Goal: Task Accomplishment & Management: Use online tool/utility

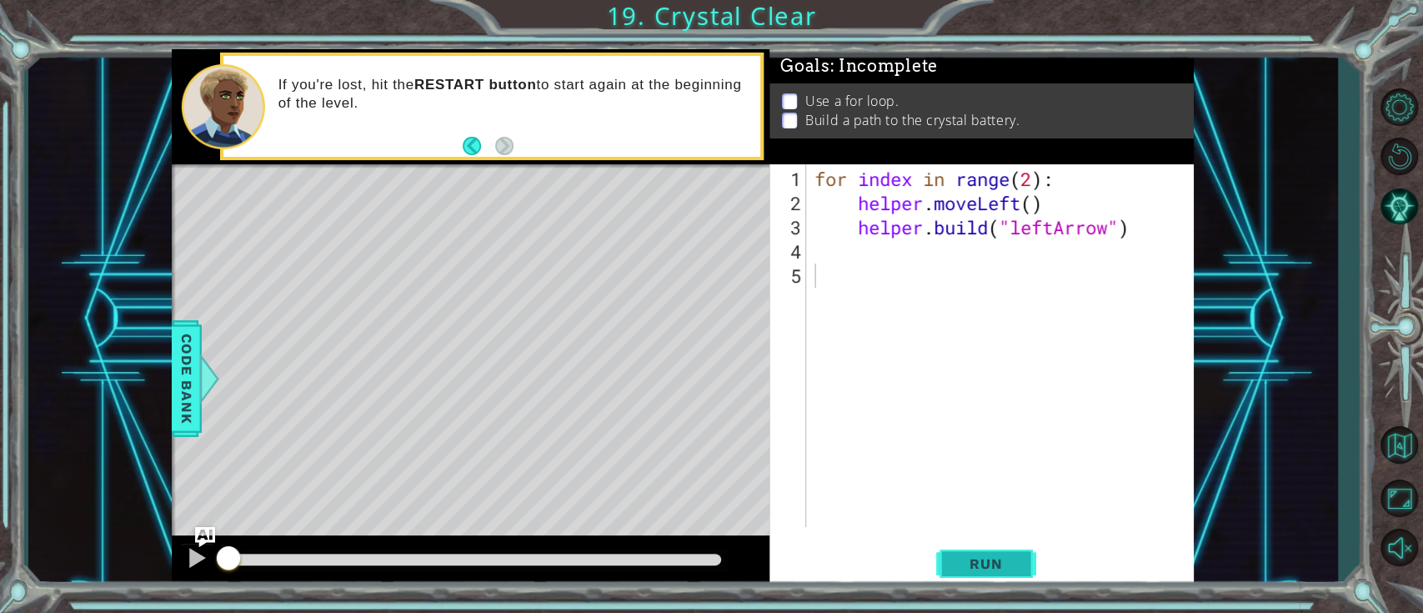
click at [1011, 570] on span "Run" at bounding box center [986, 563] width 66 height 17
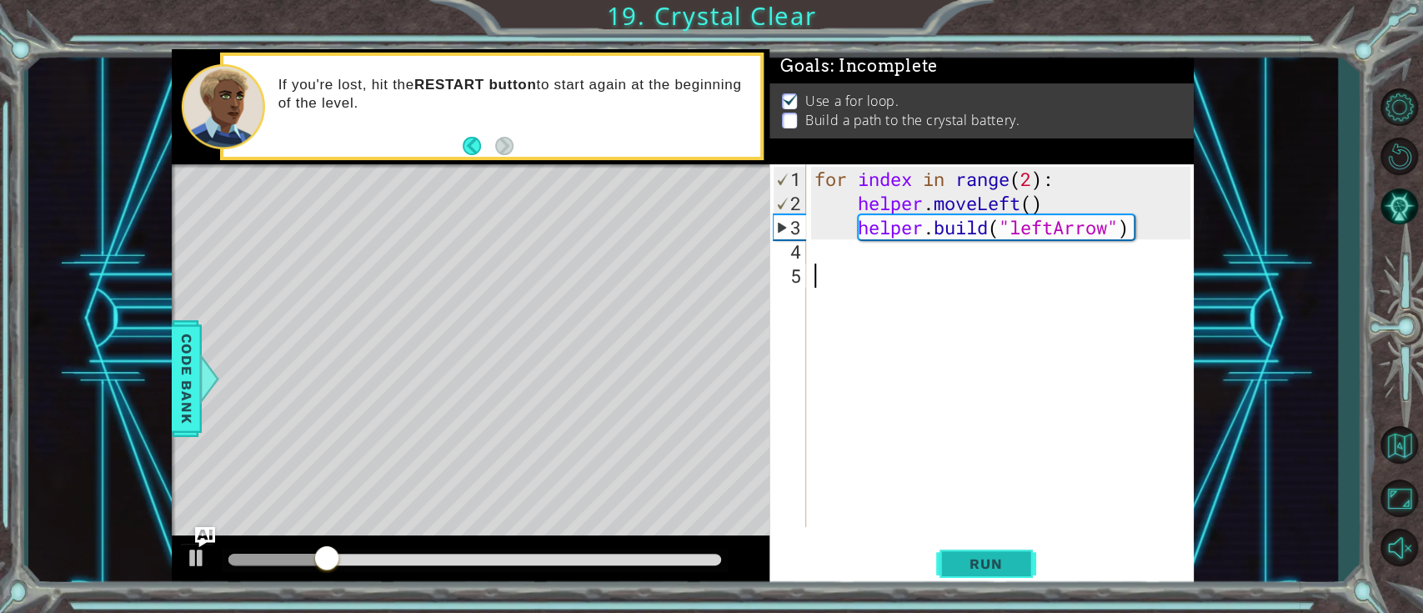
click at [988, 575] on button "Run" at bounding box center [986, 564] width 100 height 43
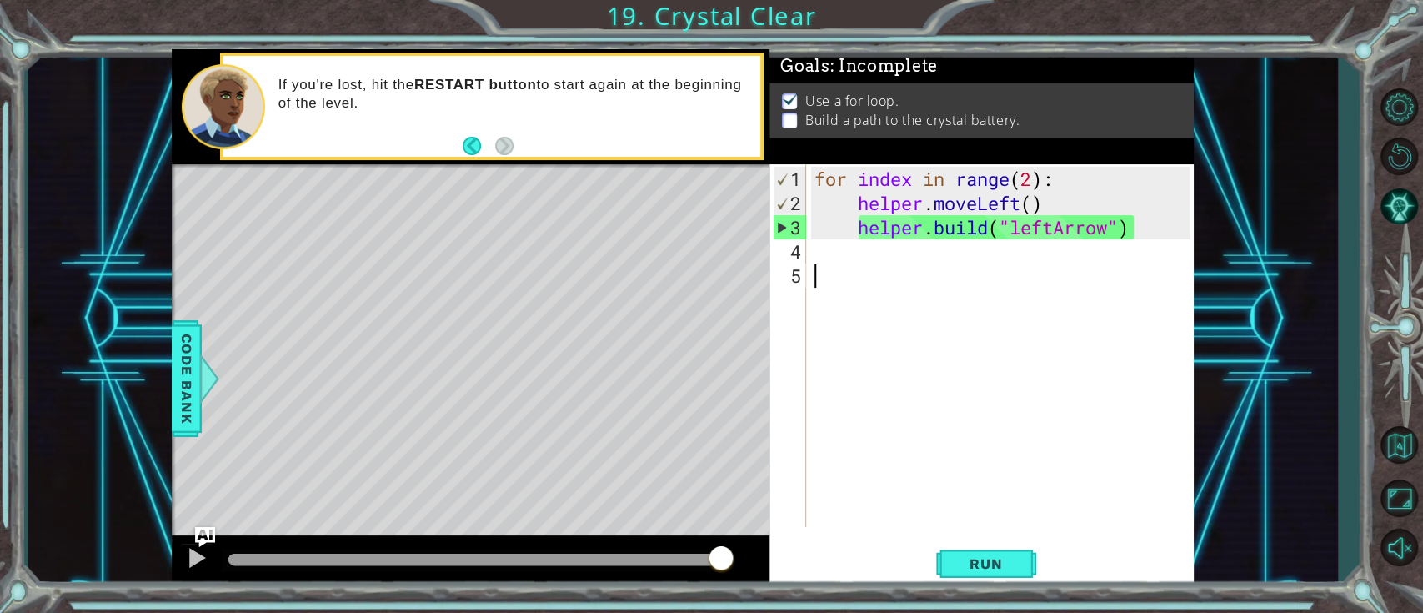
click at [912, 260] on div "for index in range ( 2 ) : helper . moveLeft ( ) helper . build ( "leftArrow" )" at bounding box center [1004, 372] width 387 height 411
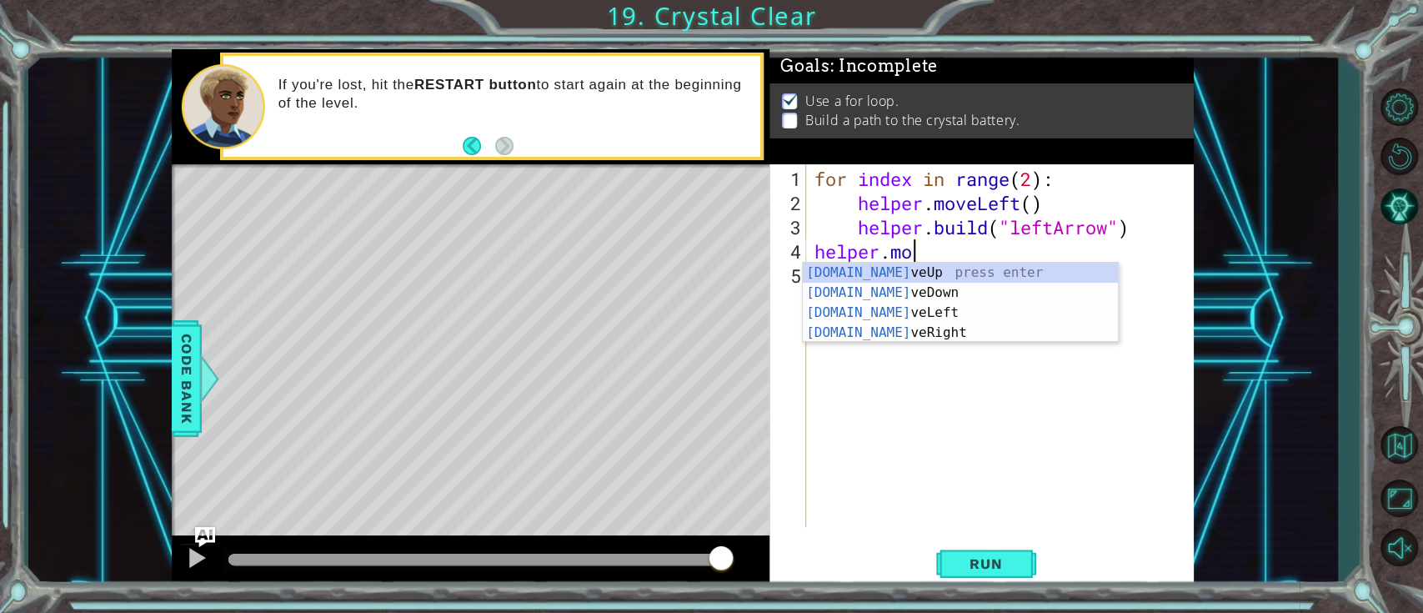
scroll to position [0, 4]
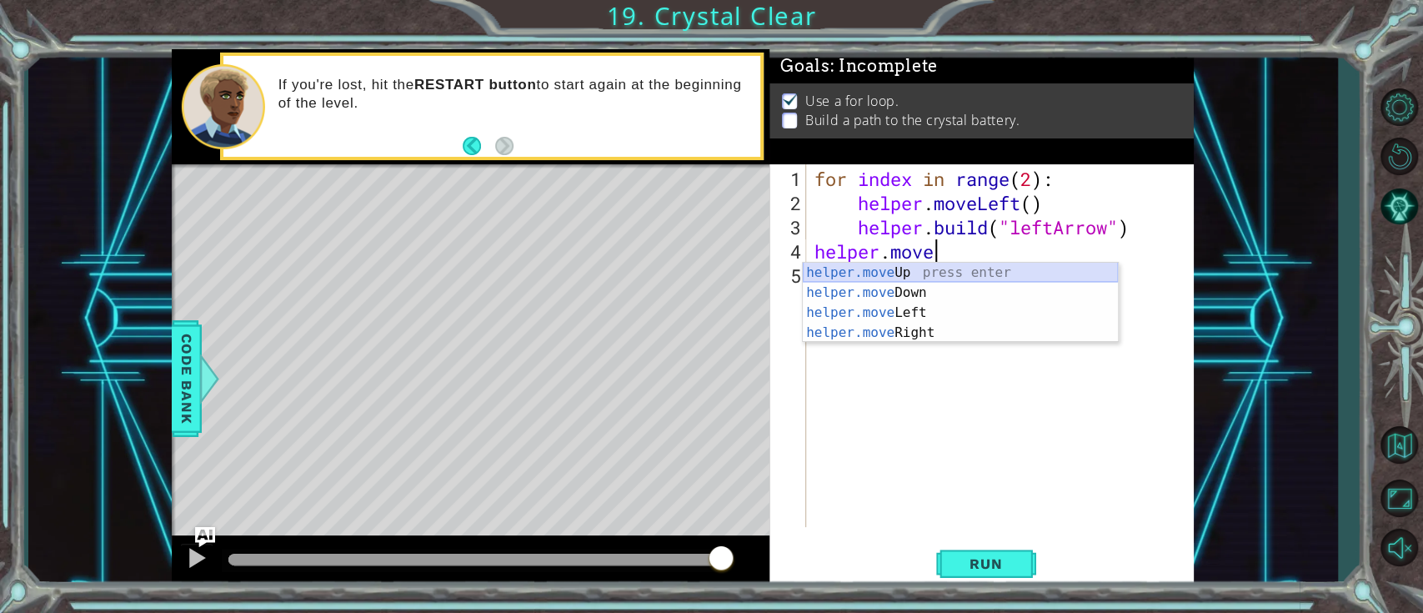
click at [926, 268] on div "helper.move Up press enter helper.move Down press enter helper.move Left press …" at bounding box center [960, 323] width 315 height 120
type textarea "helper.moveUp(1)"
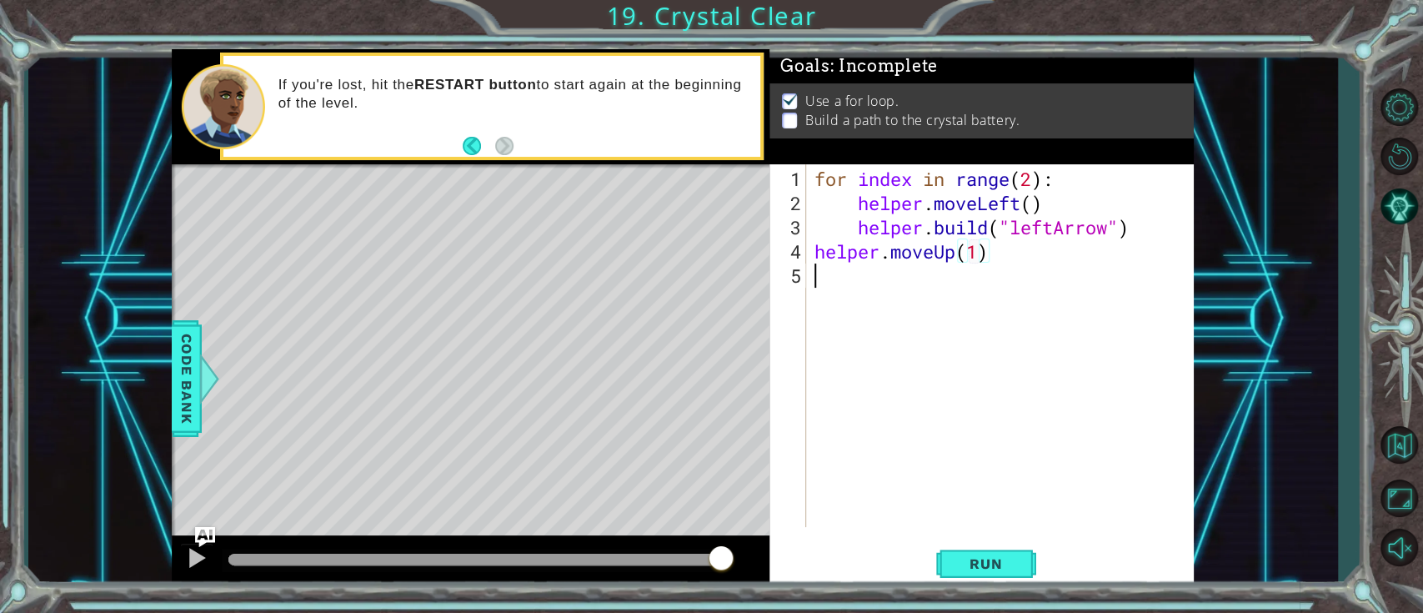
click at [845, 274] on div "for index in range ( 2 ) : helper . moveLeft ( ) helper . build ( "leftArrow" )…" at bounding box center [1004, 372] width 387 height 411
click at [976, 252] on div "for index in range ( 2 ) : helper . moveLeft ( ) helper . build ( "leftArrow" )…" at bounding box center [1004, 372] width 387 height 411
type textarea "helper.moveUp(2)"
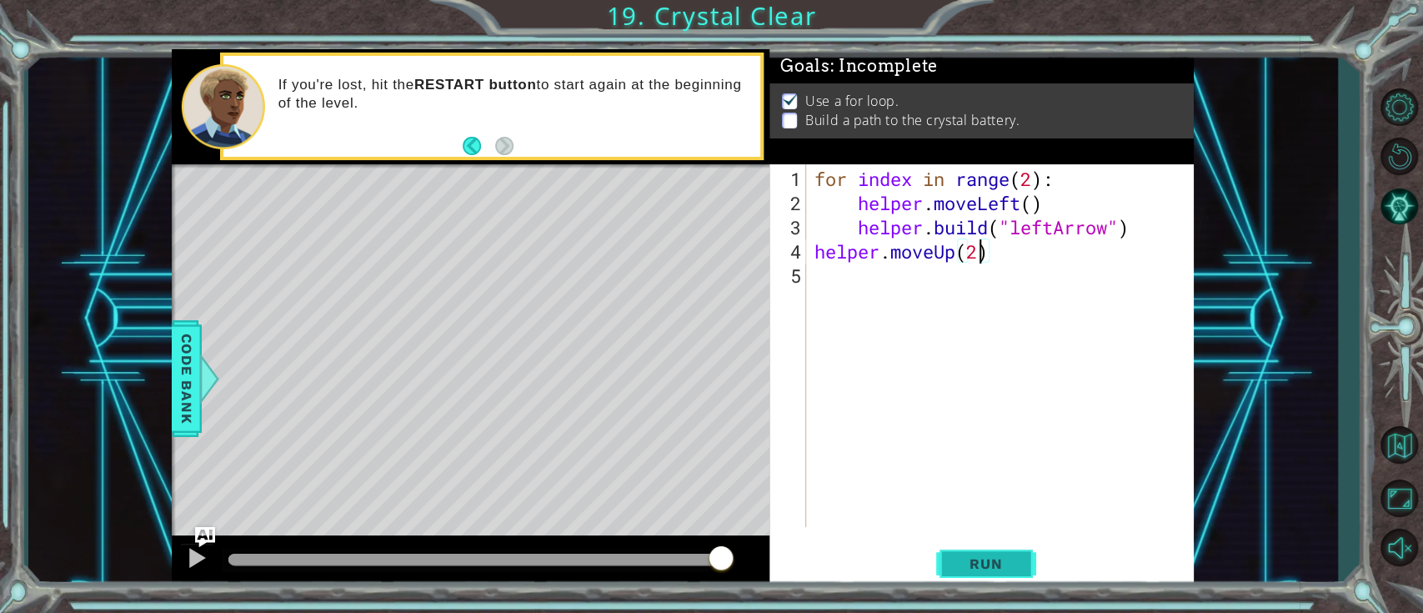
click at [945, 545] on button "Run" at bounding box center [986, 564] width 100 height 43
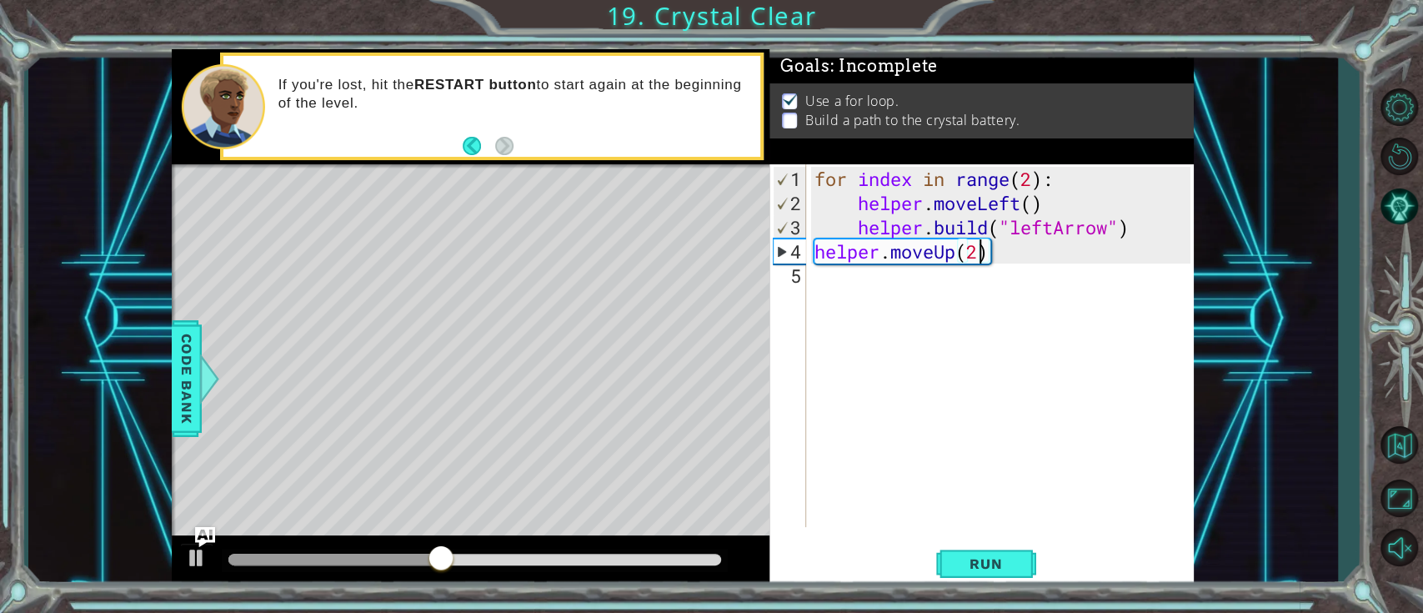
click at [896, 294] on div "for index in range ( 2 ) : helper . moveLeft ( ) helper . build ( "leftArrow" )…" at bounding box center [1004, 372] width 387 height 411
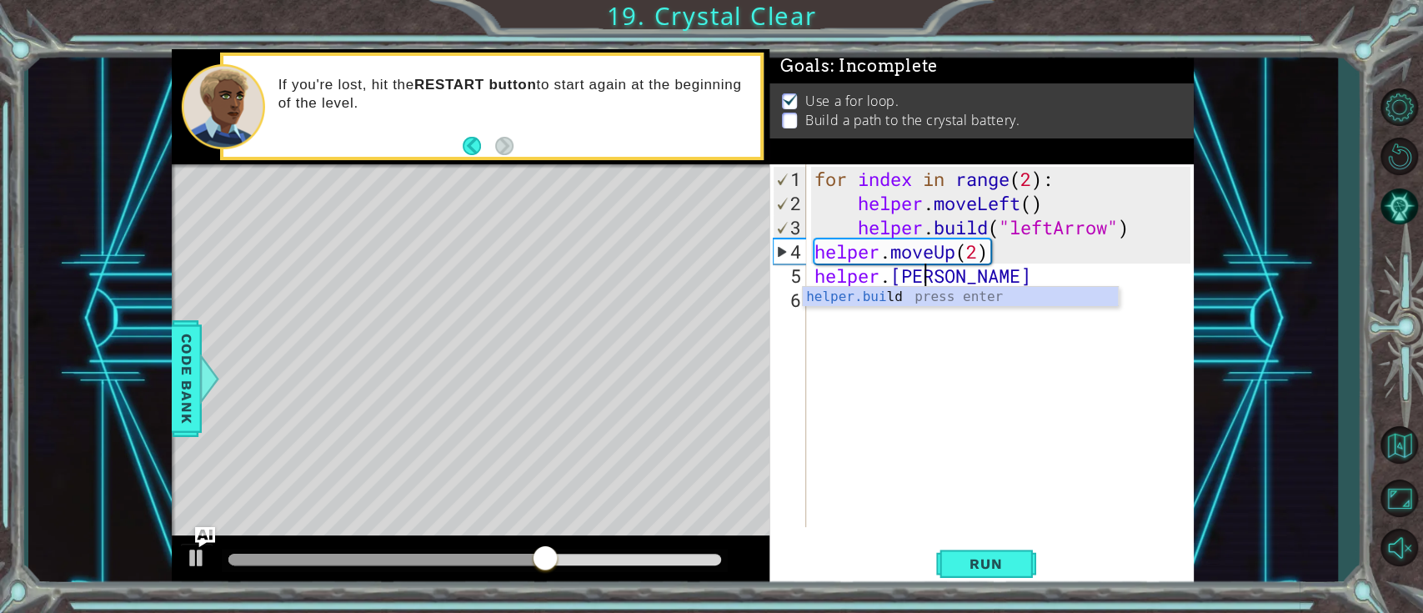
scroll to position [0, 4]
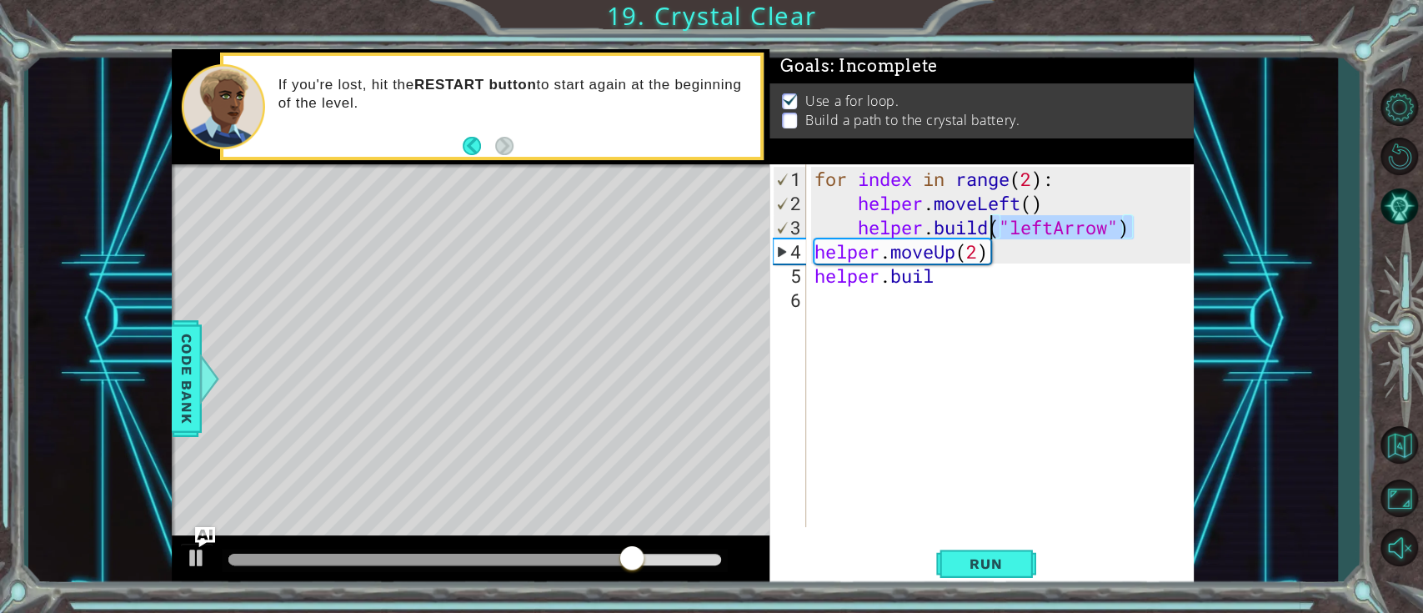
drag, startPoint x: 1129, startPoint y: 223, endPoint x: 995, endPoint y: 231, distance: 134.5
click at [995, 231] on div "for index in range ( 2 ) : helper . moveLeft ( ) helper . build ( "leftArrow" )…" at bounding box center [1004, 372] width 387 height 411
click at [946, 280] on div "for index in range ( 2 ) : helper . moveLeft ( ) helper . build ( "leftArrow" )…" at bounding box center [1004, 372] width 387 height 411
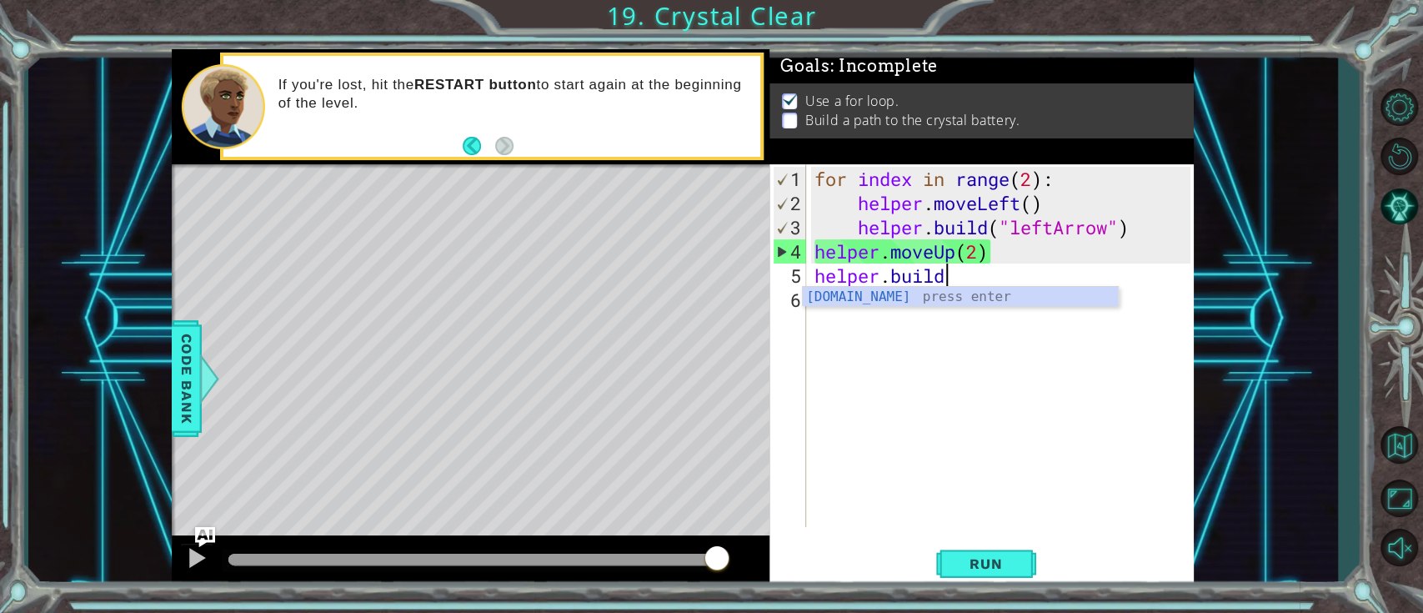
paste textarea "("leftArrow")"
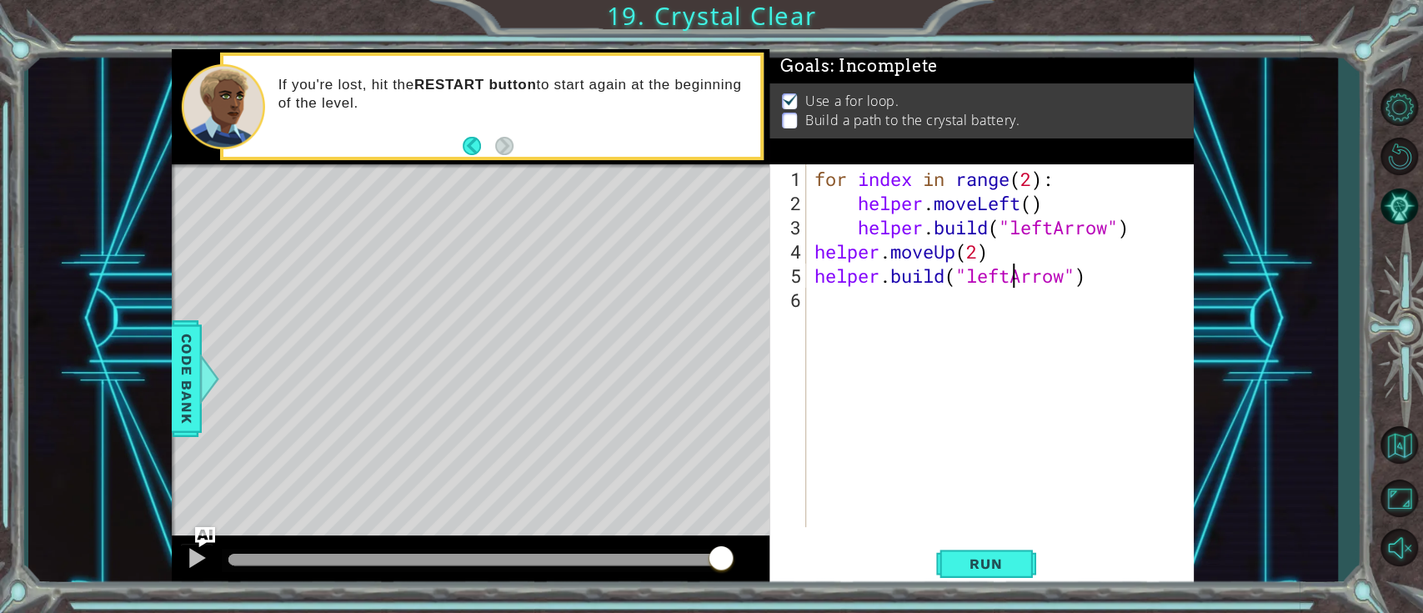
click at [1007, 281] on div "for index in range ( 2 ) : helper . moveLeft ( ) helper . build ( "leftArrow" )…" at bounding box center [1004, 372] width 387 height 411
type textarea "[DOMAIN_NAME]("upArrow")"
drag, startPoint x: 1072, startPoint y: 276, endPoint x: 818, endPoint y: 284, distance: 253.6
click at [818, 284] on div "for index in range ( 2 ) : helper . moveLeft ( ) helper . build ( "leftArrow" )…" at bounding box center [1004, 372] width 387 height 411
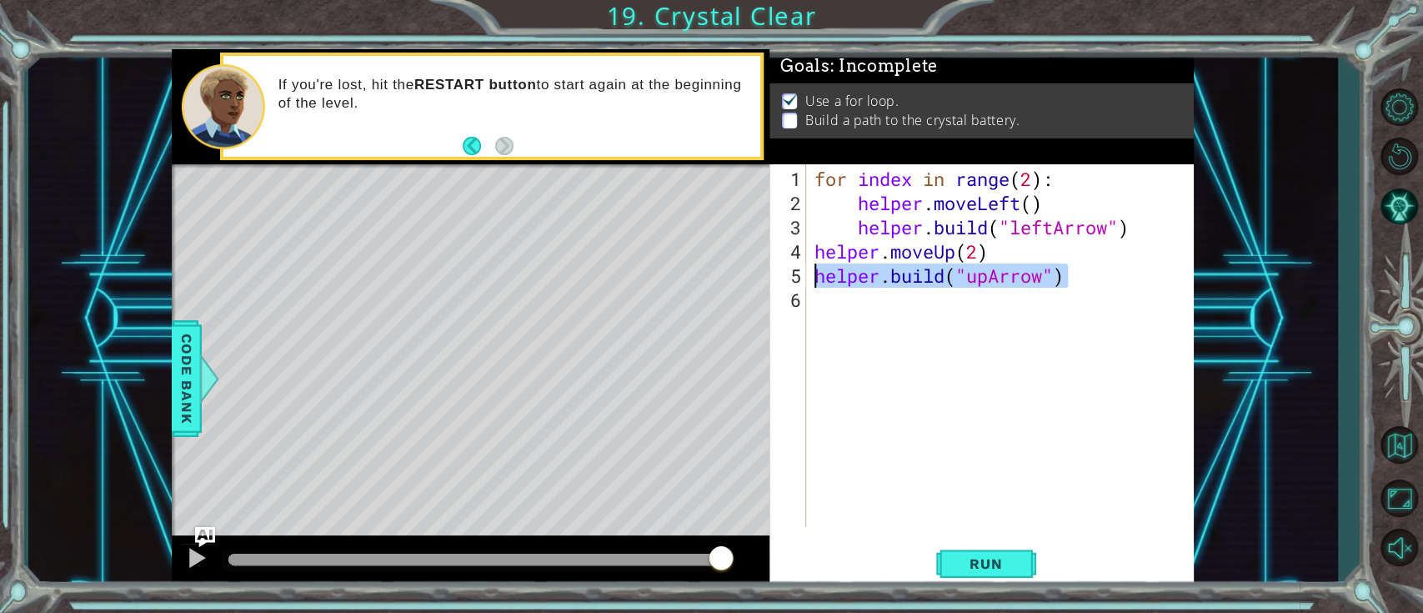
click at [827, 303] on div "for index in range ( 2 ) : helper . moveLeft ( ) helper . build ( "leftArrow" )…" at bounding box center [1004, 372] width 387 height 411
paste textarea "[DOMAIN_NAME]("upArrow")"
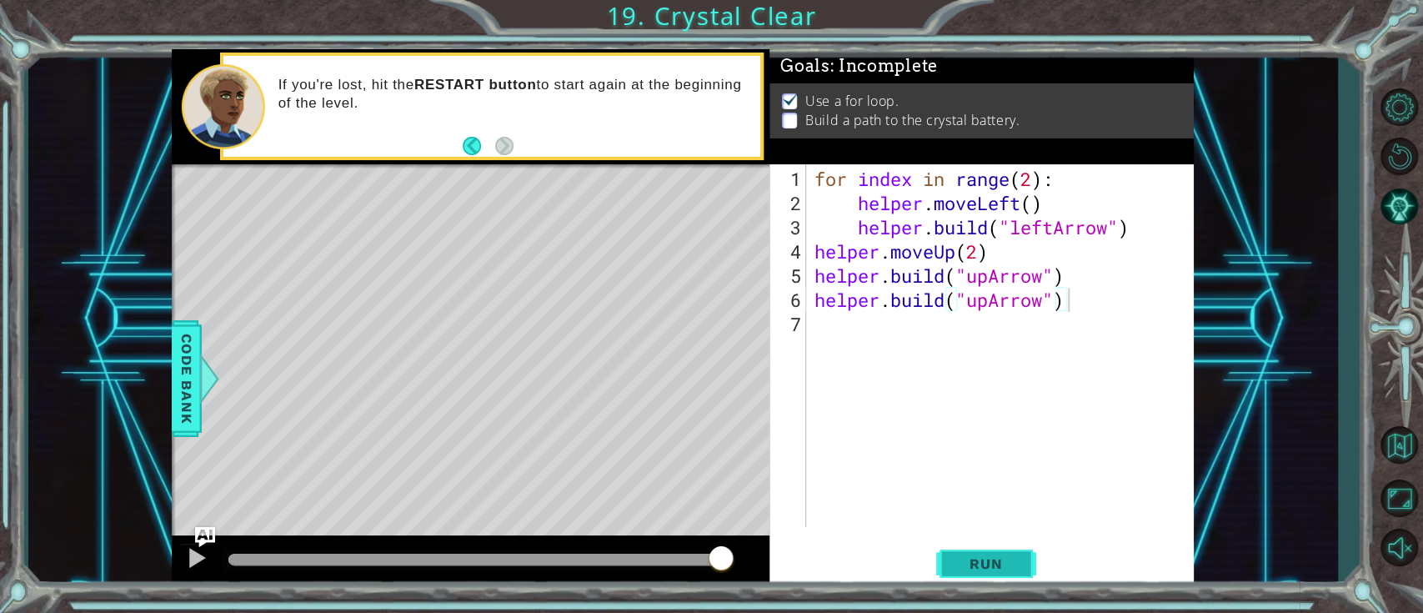
click at [1001, 556] on span "Run" at bounding box center [986, 563] width 66 height 17
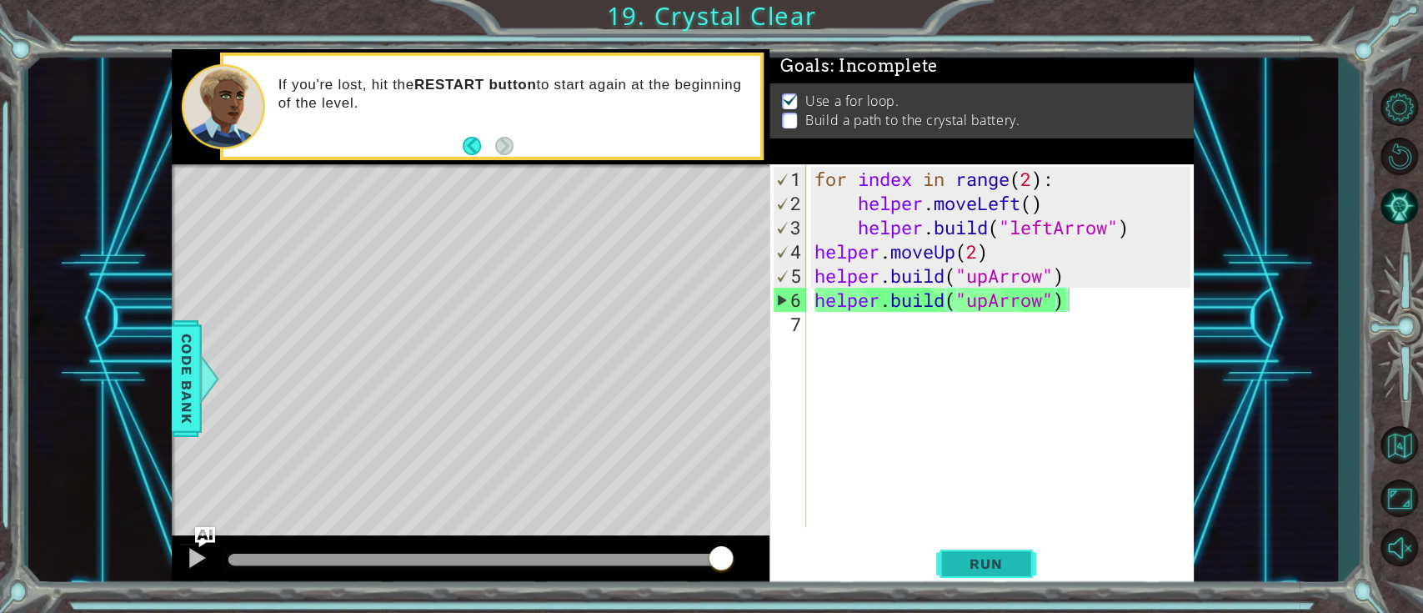
click at [996, 545] on button "Run" at bounding box center [986, 564] width 100 height 43
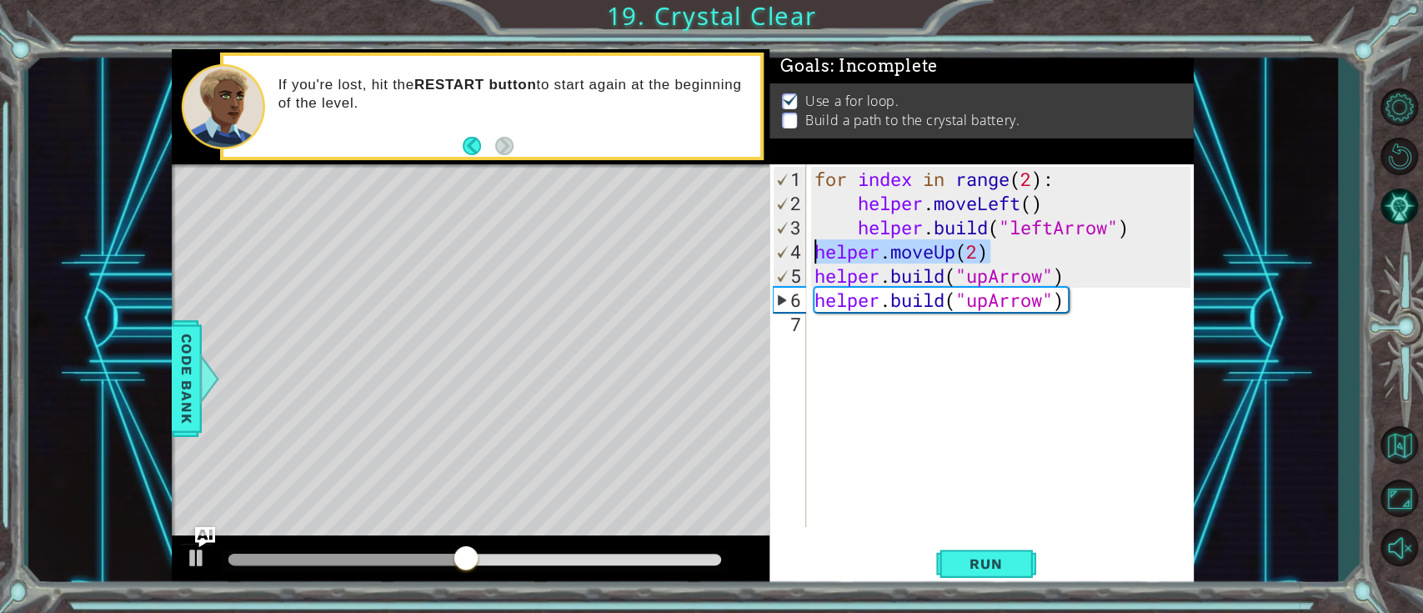
drag, startPoint x: 992, startPoint y: 244, endPoint x: 813, endPoint y: 253, distance: 179.5
click at [813, 253] on div "for index in range ( 2 ) : helper . moveLeft ( ) helper . build ( "leftArrow" )…" at bounding box center [1004, 372] width 387 height 411
type textarea "helper.moveUp(2)"
click at [851, 326] on div "for index in range ( 2 ) : helper . moveLeft ( ) helper . build ( "leftArrow" )…" at bounding box center [1004, 372] width 387 height 411
paste textarea "helper.moveUp(2)"
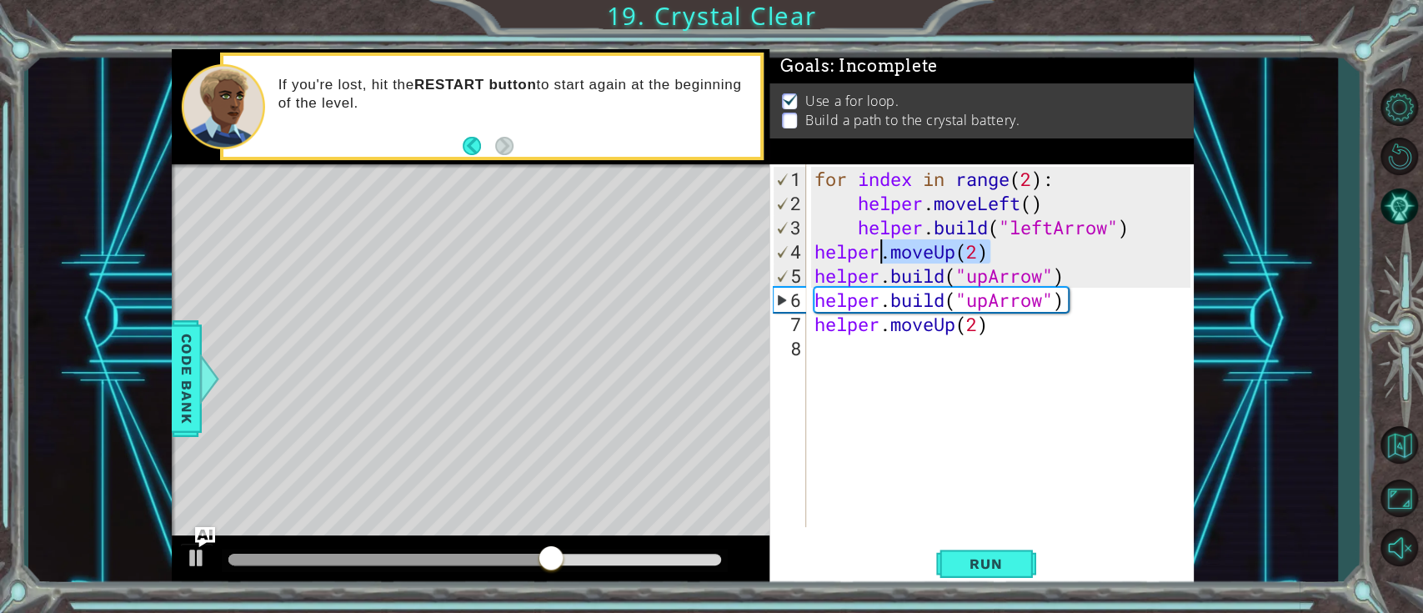
drag, startPoint x: 986, startPoint y: 249, endPoint x: 822, endPoint y: 243, distance: 164.4
click at [822, 243] on div "for index in range ( 2 ) : helper . moveLeft ( ) helper . build ( "leftArrow" )…" at bounding box center [1004, 372] width 387 height 411
type textarea "h"
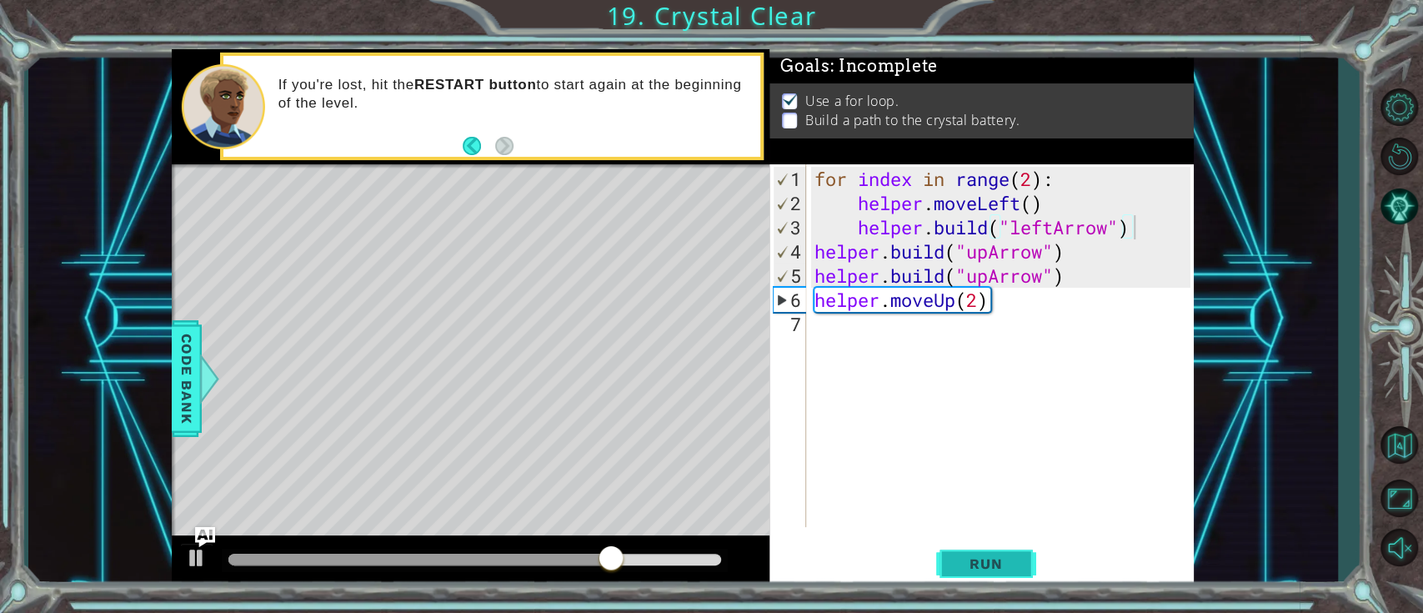
click at [1002, 560] on span "Run" at bounding box center [986, 563] width 66 height 17
click at [987, 247] on div "for index in range ( 2 ) : helper . moveLeft ( ) helper . build ( "leftArrow" )…" at bounding box center [1004, 372] width 387 height 411
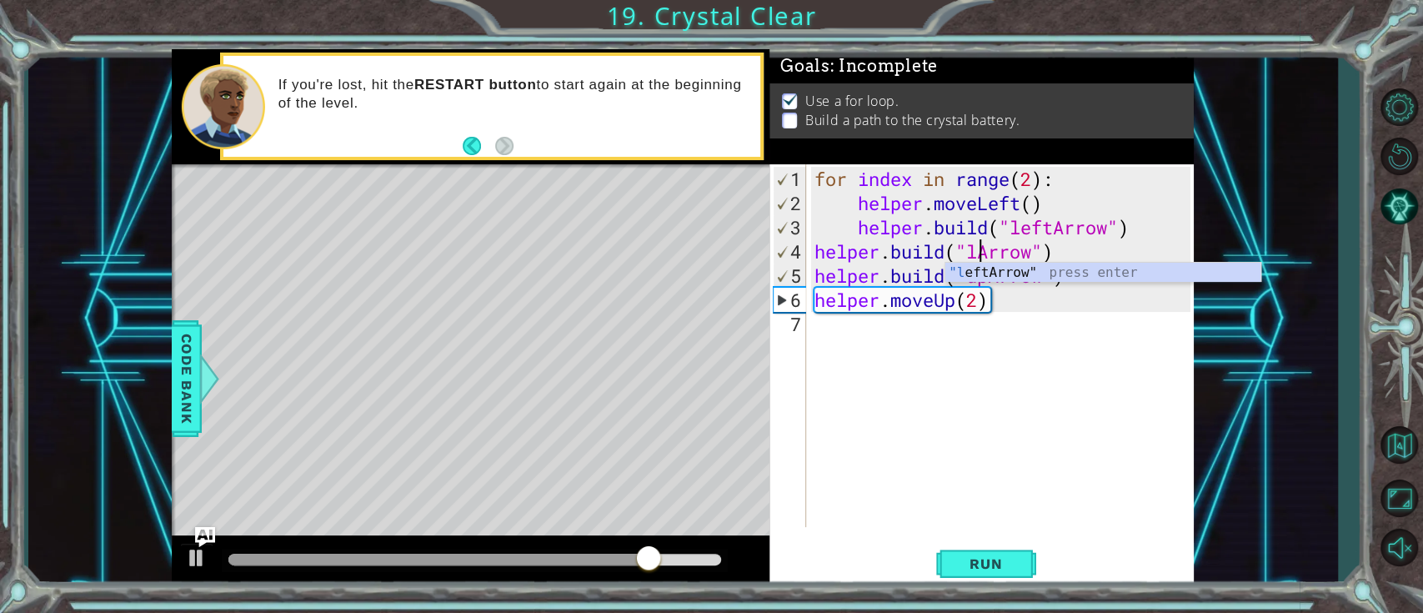
scroll to position [0, 8]
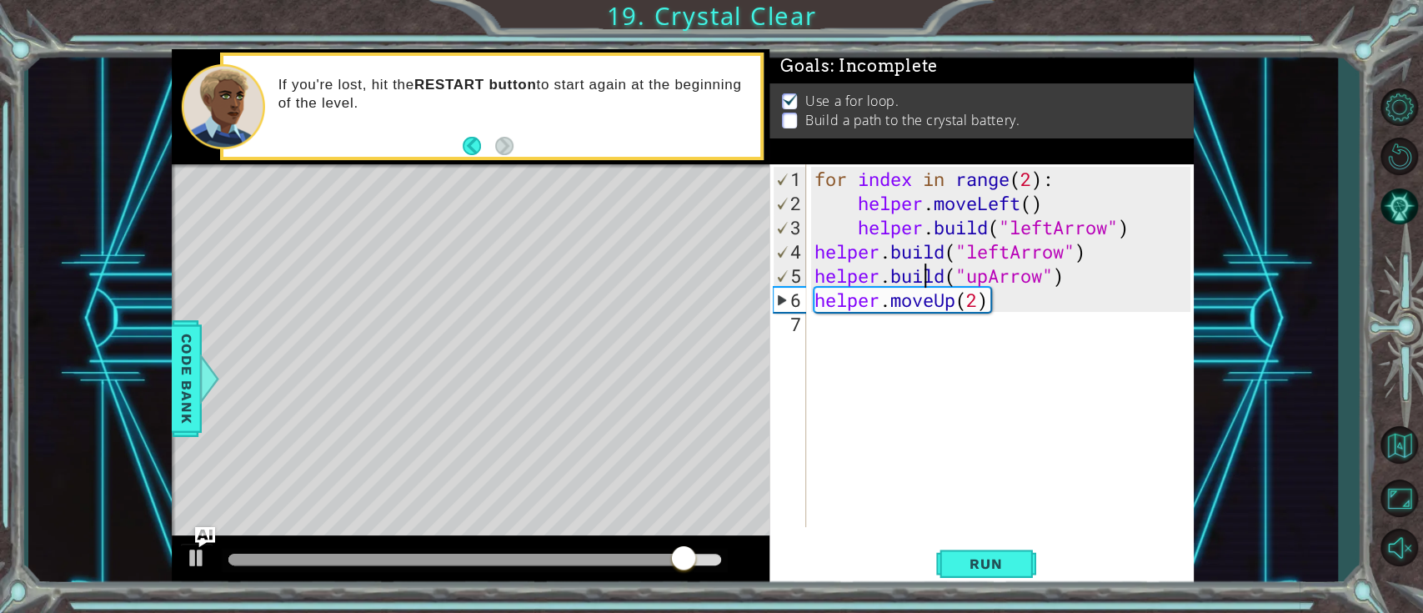
click at [921, 269] on div "for index in range ( 2 ) : helper . moveLeft ( ) helper . build ( "leftArrow" )…" at bounding box center [1004, 372] width 387 height 411
click at [985, 271] on div "for index in range ( 2 ) : helper . moveLeft ( ) helper . build ( "leftArrow" )…" at bounding box center [1004, 372] width 387 height 411
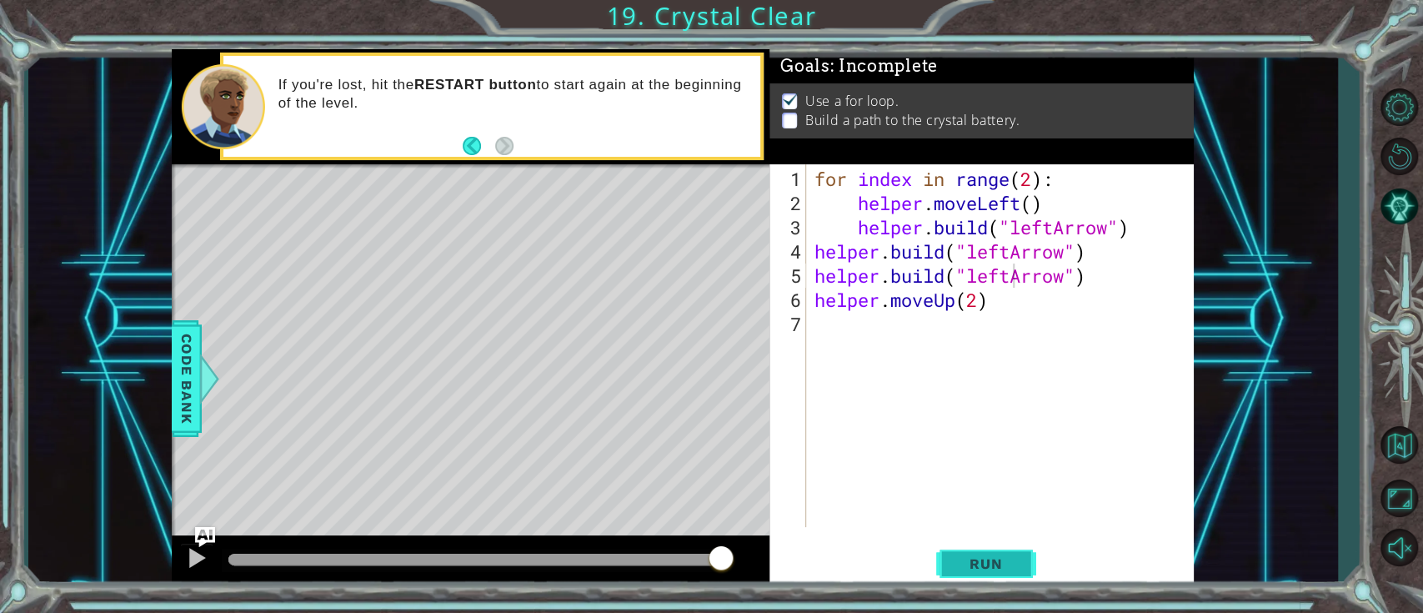
click at [1014, 555] on span "Run" at bounding box center [986, 563] width 66 height 17
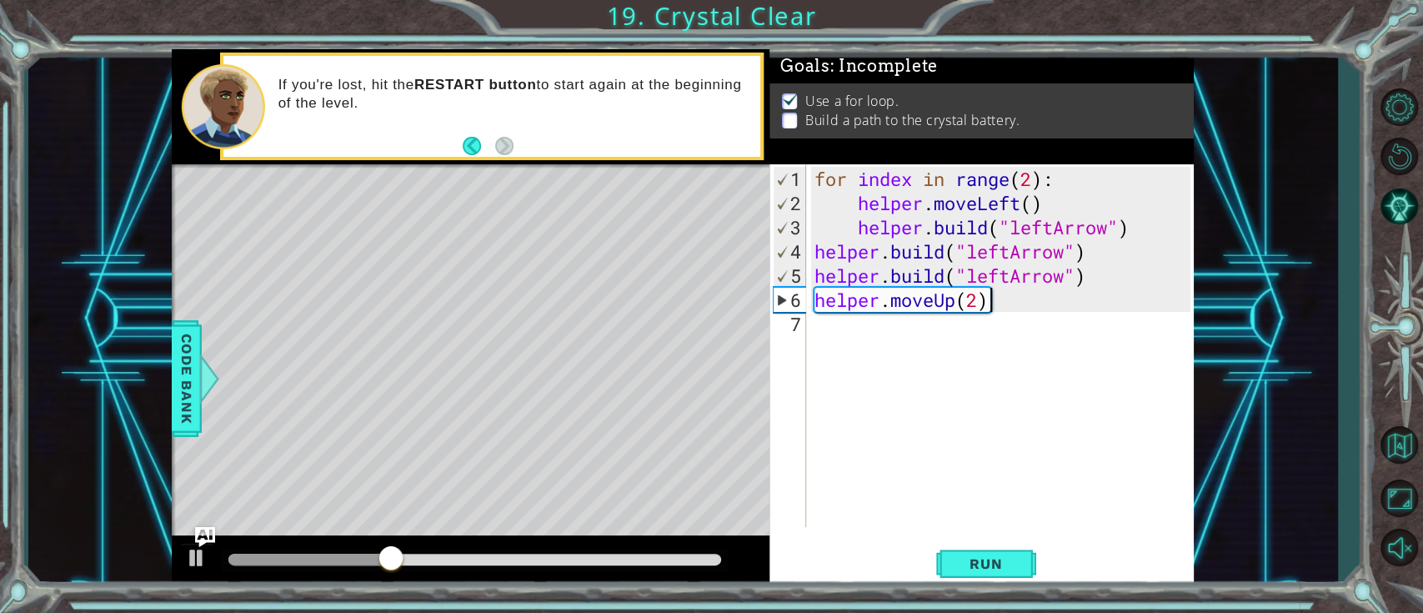
click at [1006, 304] on div "for index in range ( 2 ) : helper . moveLeft ( ) helper . build ( "leftArrow" )…" at bounding box center [1004, 372] width 387 height 411
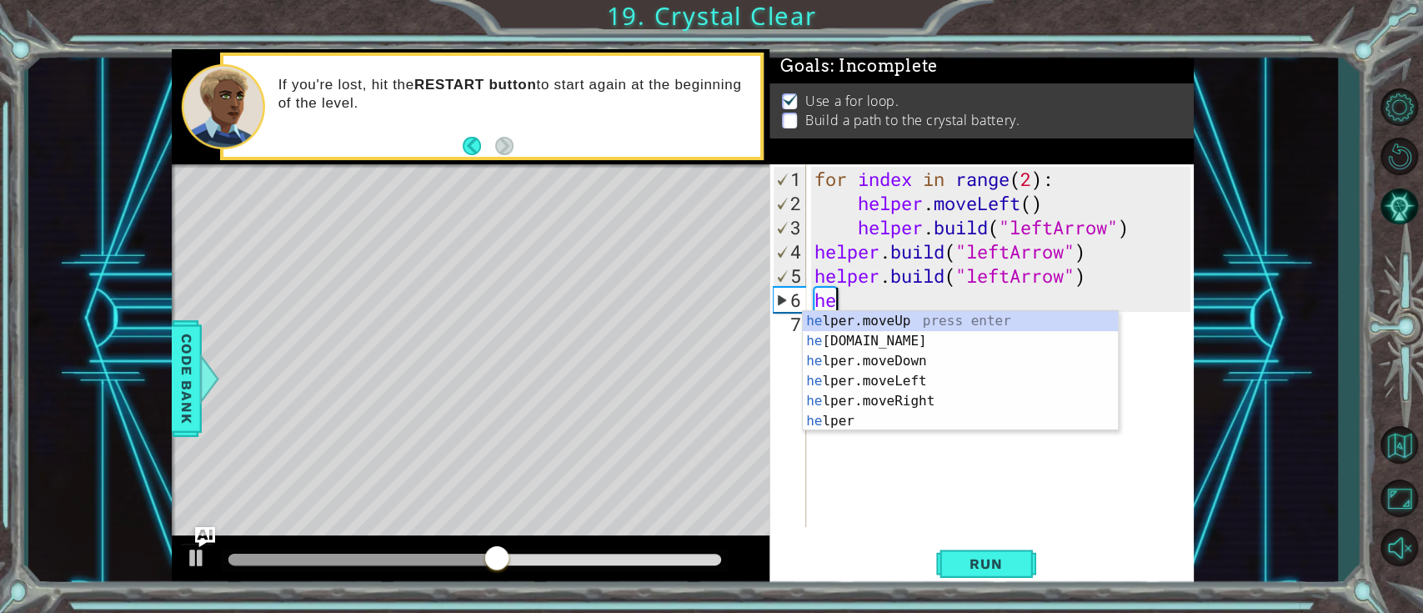
scroll to position [0, 0]
type textarea "h"
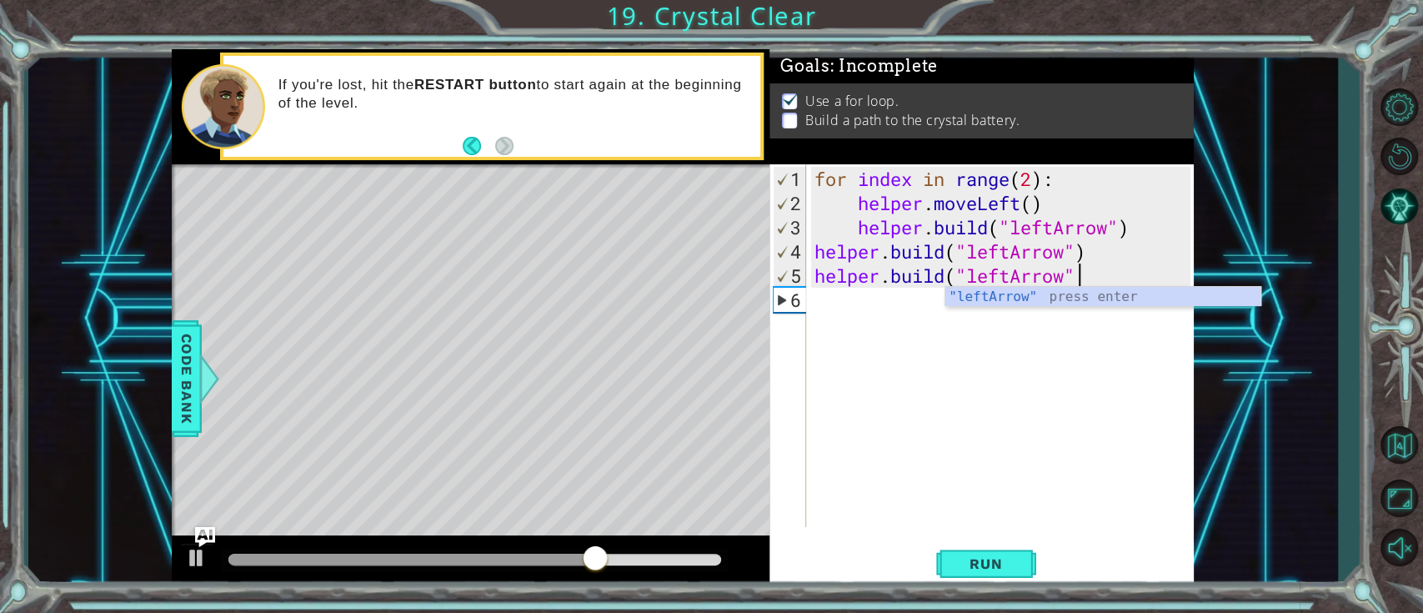
scroll to position [0, 12]
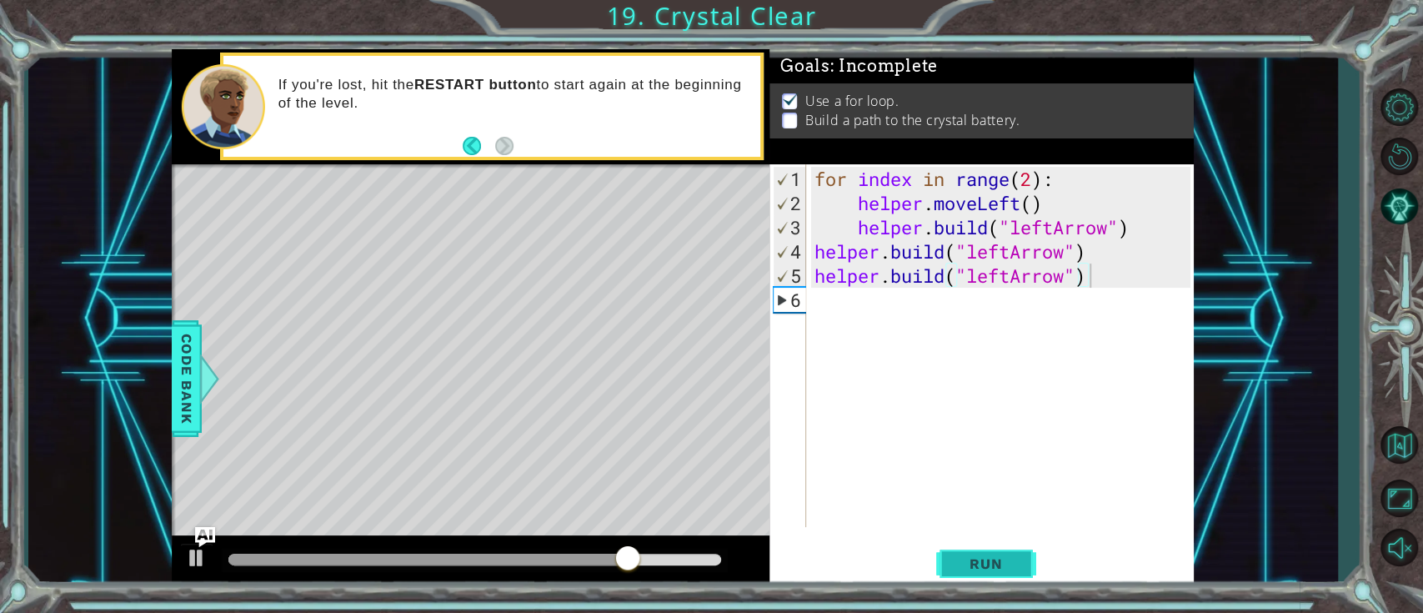
click at [996, 557] on span "Run" at bounding box center [986, 563] width 66 height 17
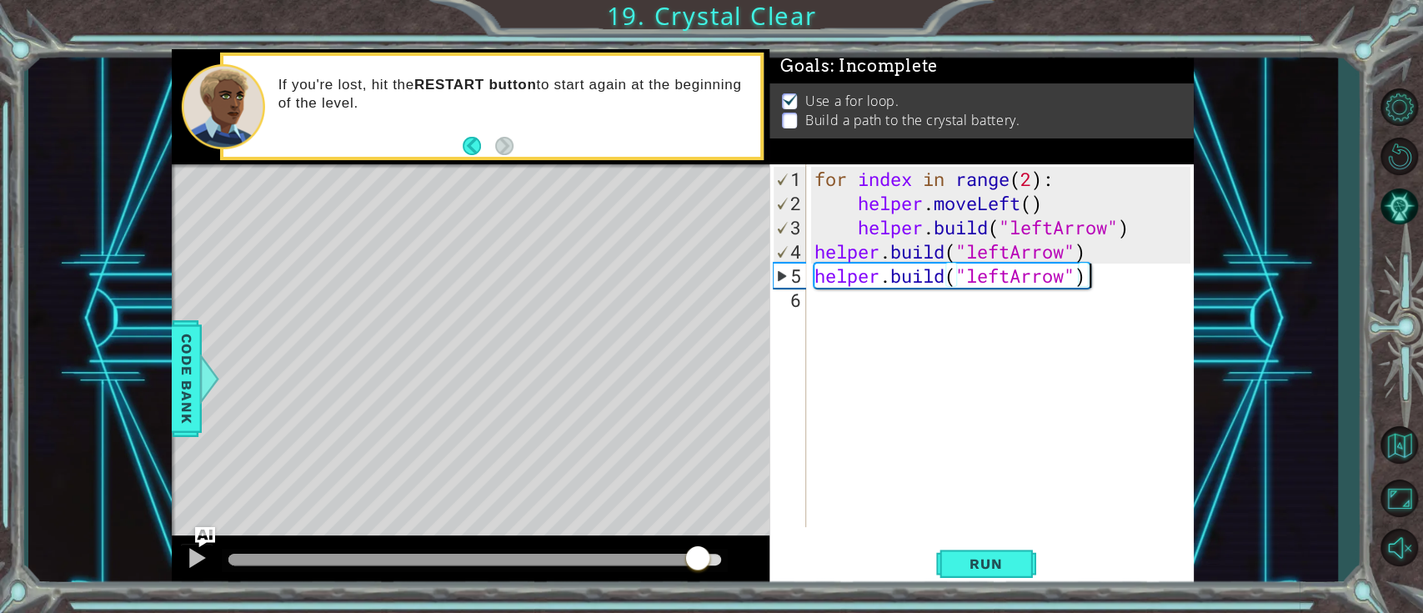
drag, startPoint x: 369, startPoint y: 558, endPoint x: 767, endPoint y: 510, distance: 400.6
click at [760, 513] on div "methods helper moveUp() moveDown() moveLeft() moveRight() build(item) tools for…" at bounding box center [683, 319] width 1022 height 540
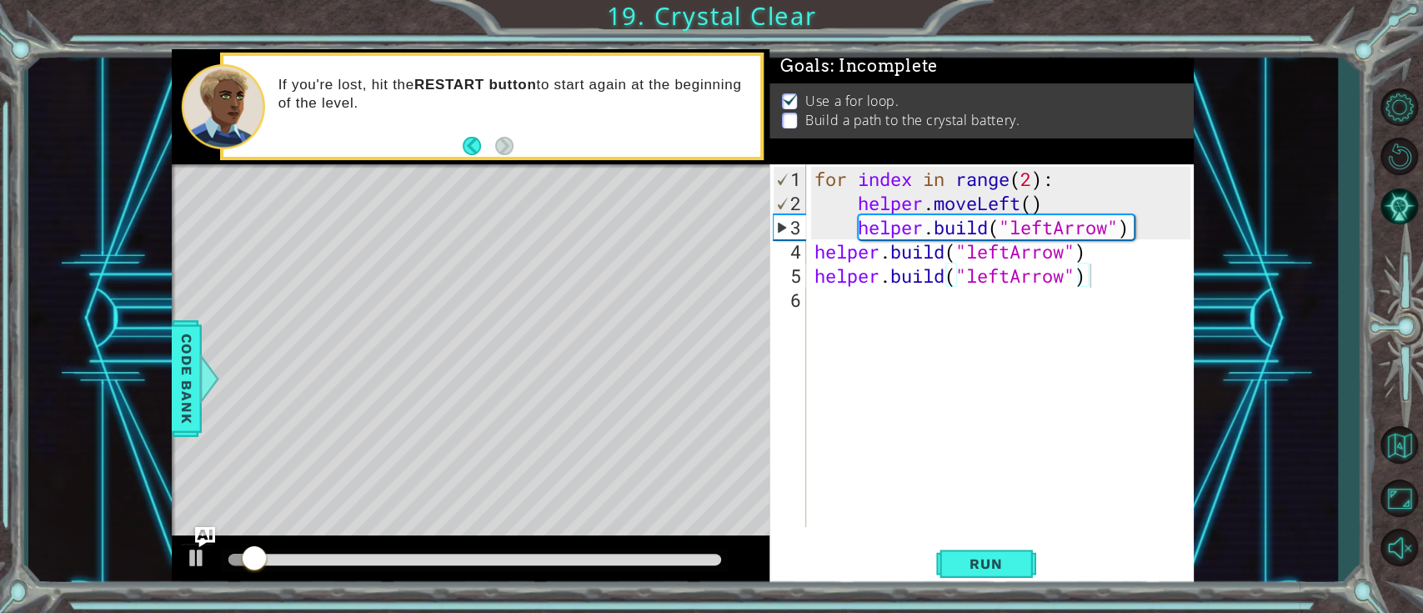
drag, startPoint x: 691, startPoint y: 570, endPoint x: 682, endPoint y: 568, distance: 9.5
click at [682, 568] on div at bounding box center [475, 560] width 506 height 23
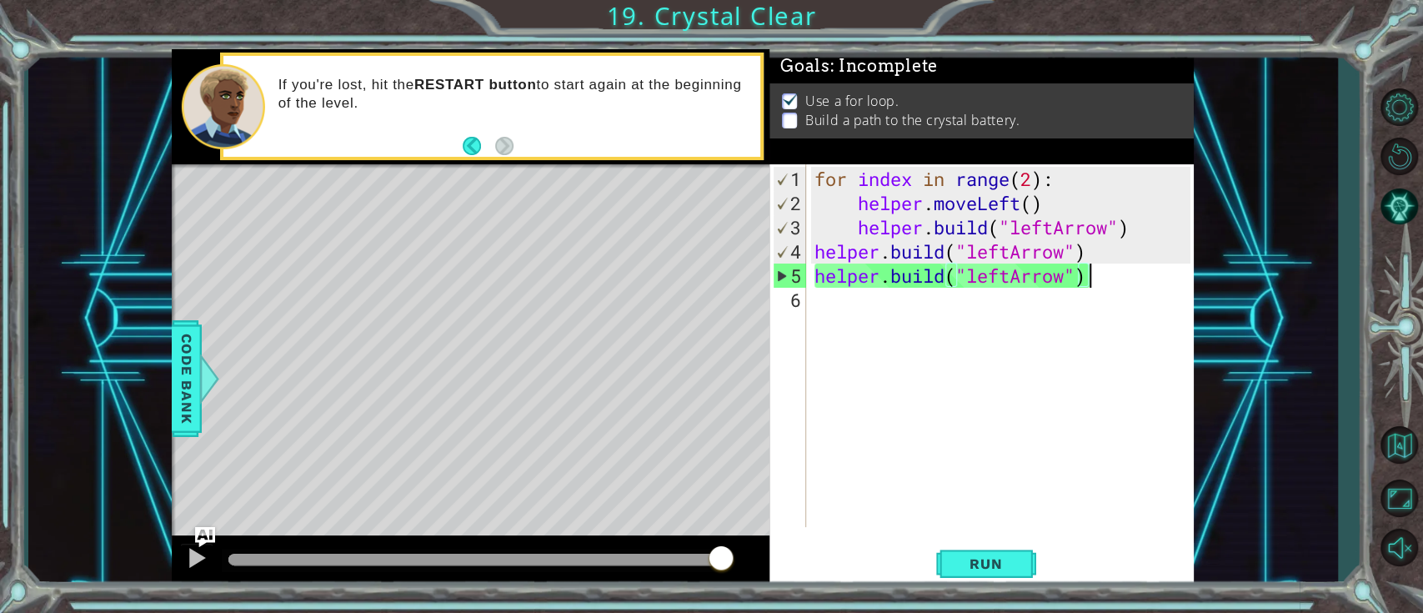
drag, startPoint x: 682, startPoint y: 560, endPoint x: 740, endPoint y: 424, distance: 147.9
click at [740, 424] on div "methods helper moveUp() moveDown() moveLeft() moveRight() build(item) tools for…" at bounding box center [683, 319] width 1022 height 540
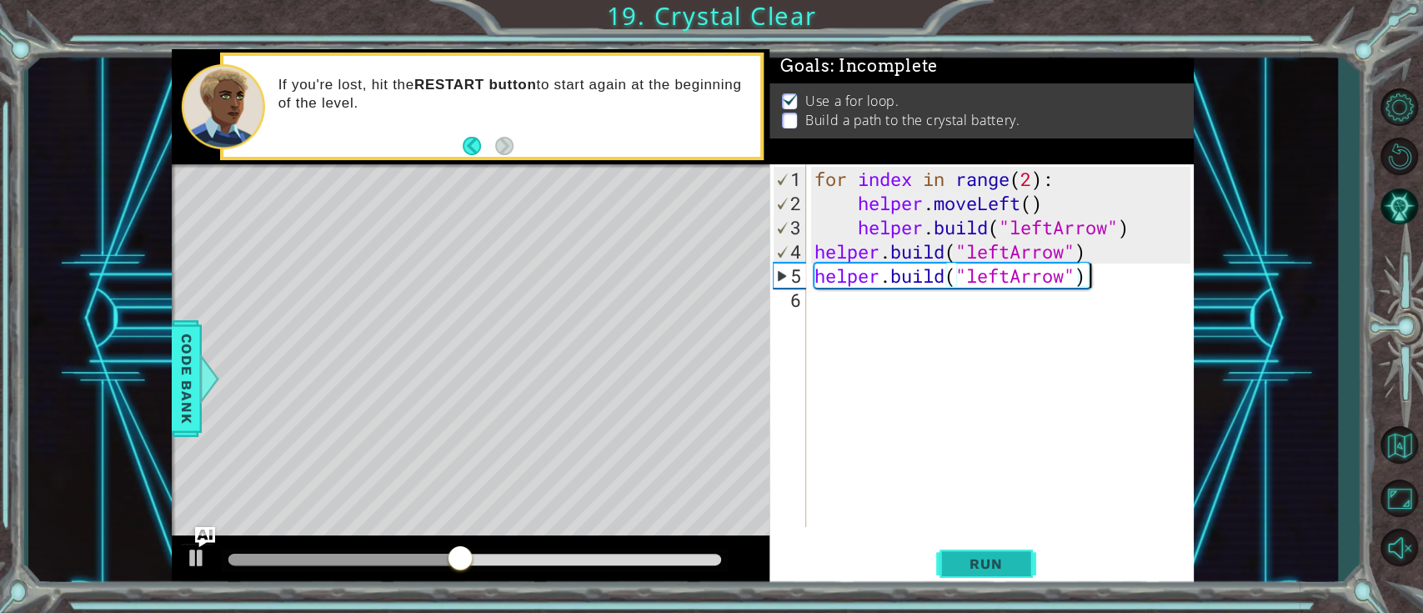
click at [1003, 570] on span "Run" at bounding box center [986, 563] width 66 height 17
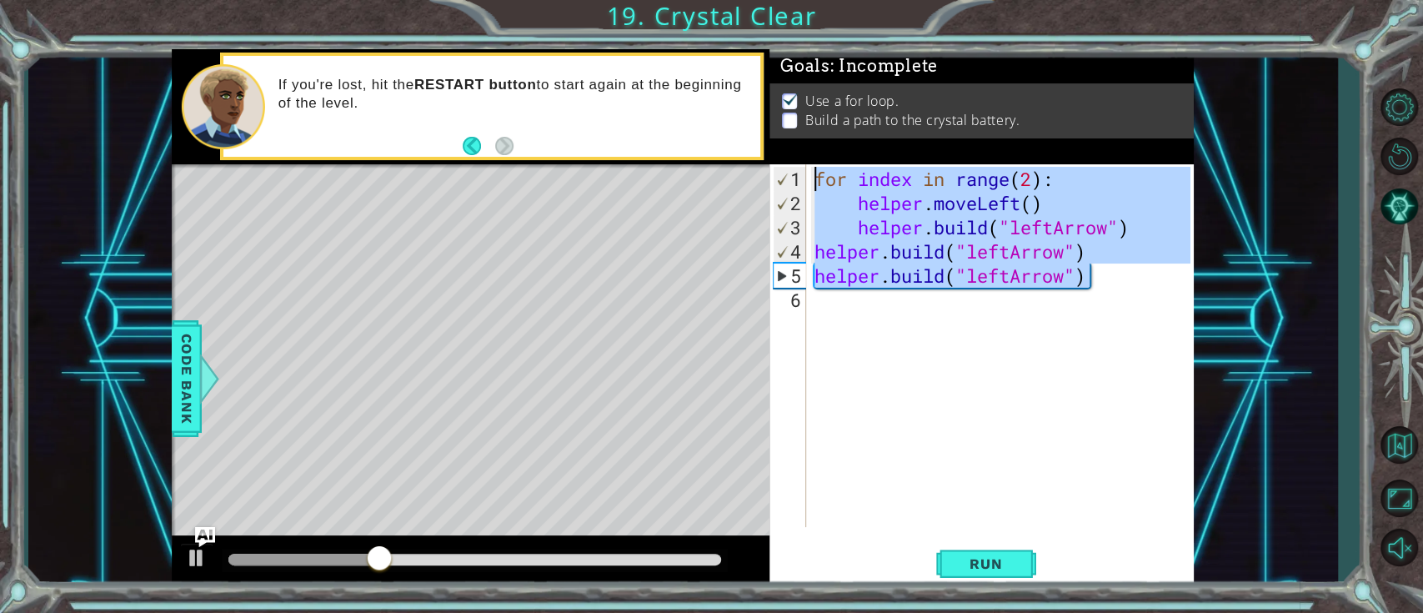
drag, startPoint x: 1122, startPoint y: 270, endPoint x: 800, endPoint y: 119, distance: 356.3
click at [832, 142] on div "Goals : Incomplete Use a for loop. Build a path to the crystal battery. [DOMAIN…" at bounding box center [982, 319] width 424 height 540
type textarea "for index in range(2): helper.moveLeft()"
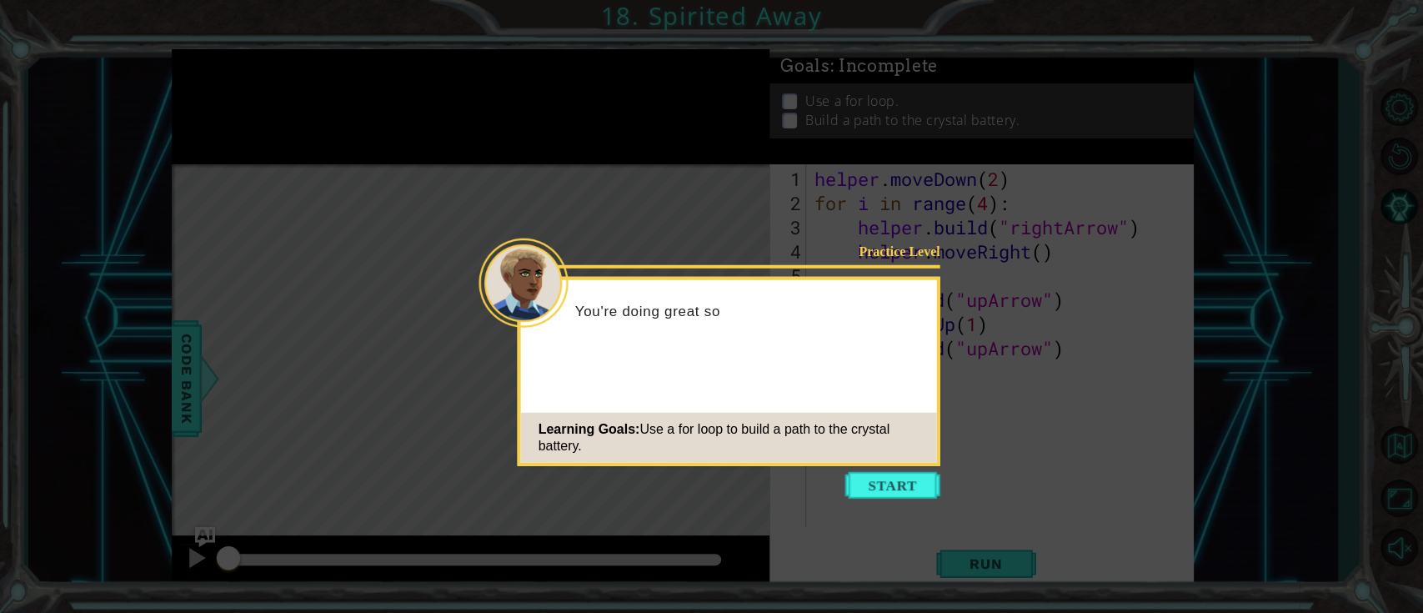
click at [918, 504] on icon at bounding box center [711, 306] width 1423 height 613
click at [924, 474] on button "Start" at bounding box center [893, 485] width 95 height 27
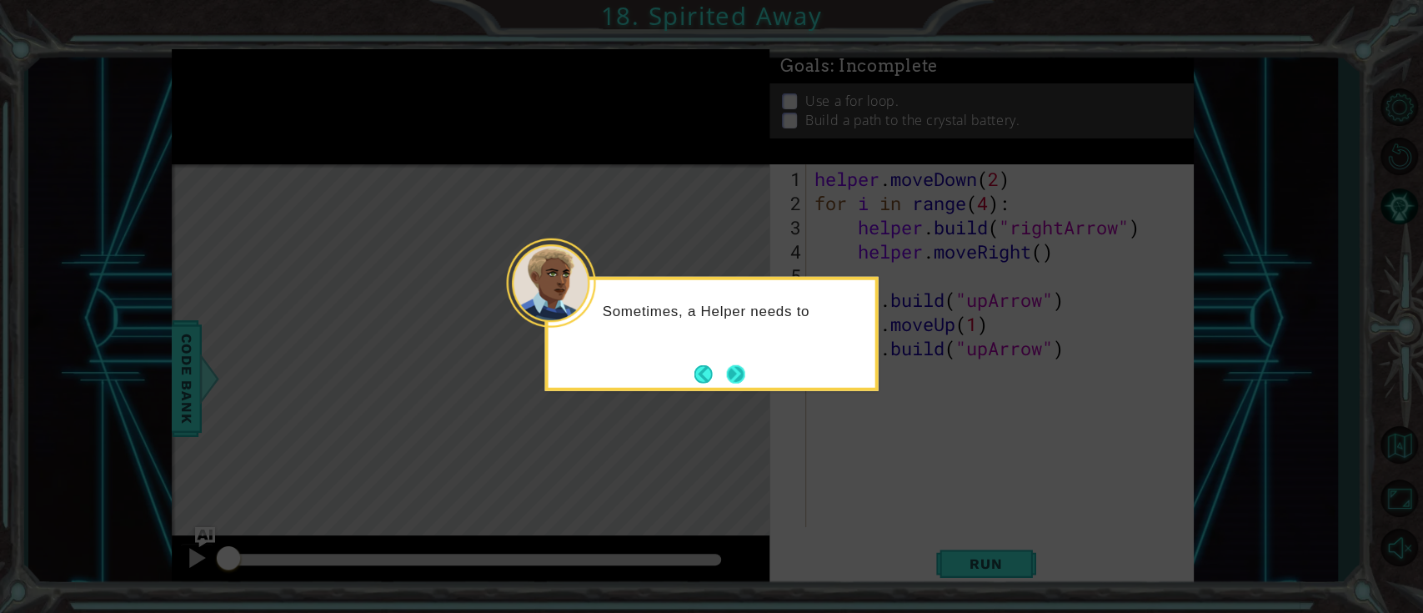
click at [741, 384] on button "Next" at bounding box center [735, 374] width 20 height 20
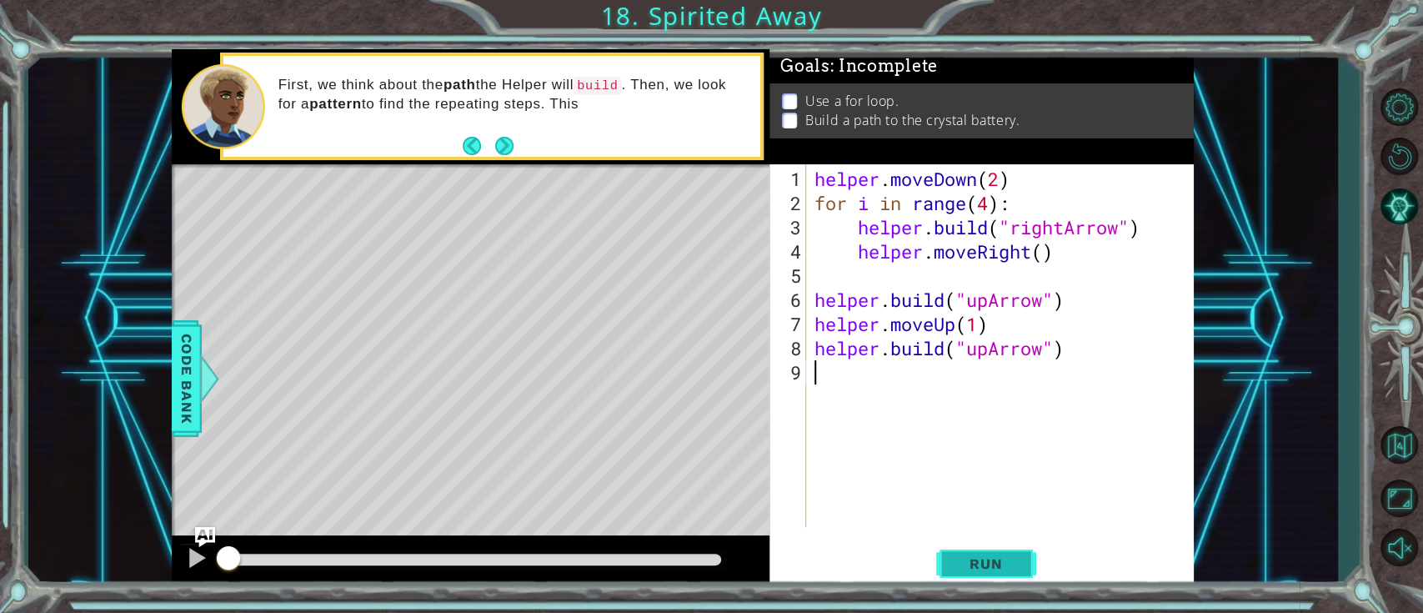
click at [1027, 554] on button "Run" at bounding box center [986, 564] width 100 height 43
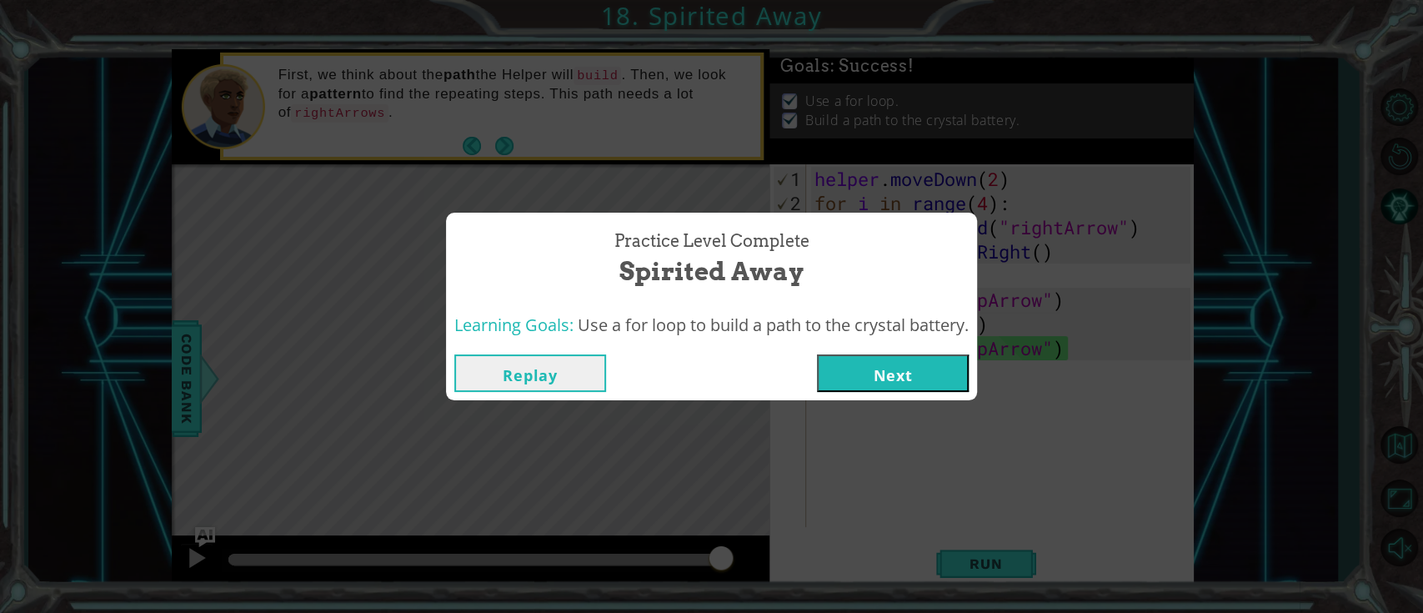
click at [905, 381] on button "Next" at bounding box center [893, 373] width 152 height 38
